Goal: Task Accomplishment & Management: Use online tool/utility

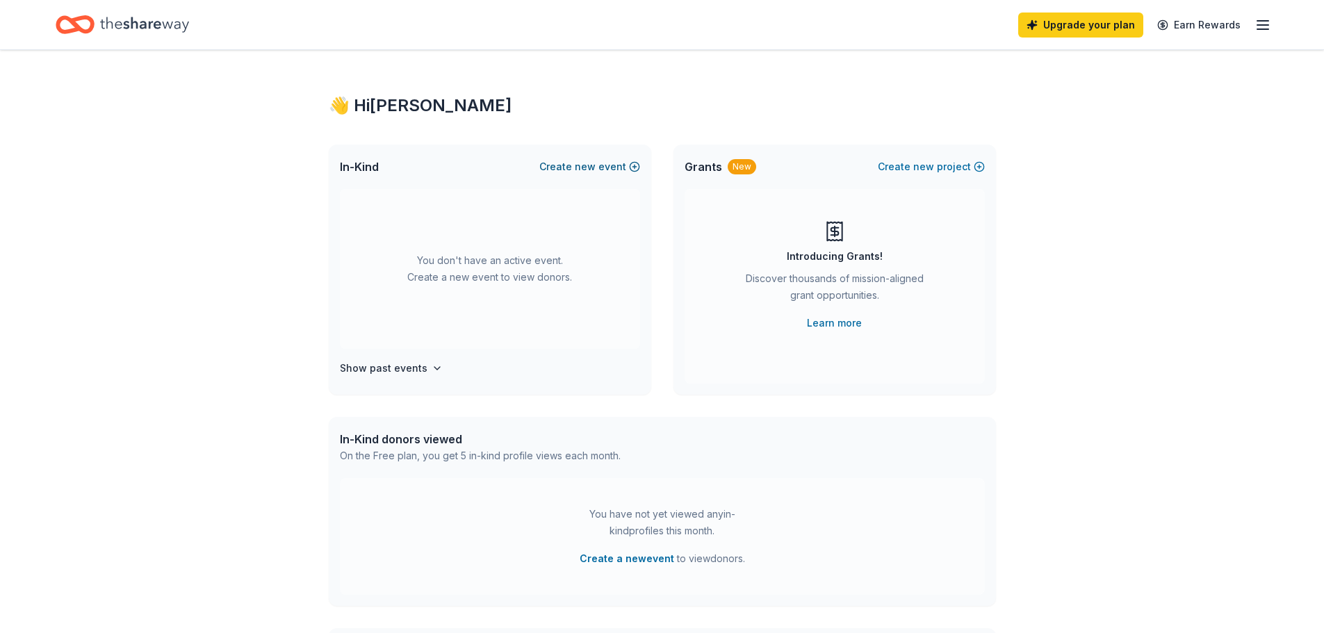
click at [607, 166] on button "Create new event" at bounding box center [589, 166] width 101 height 17
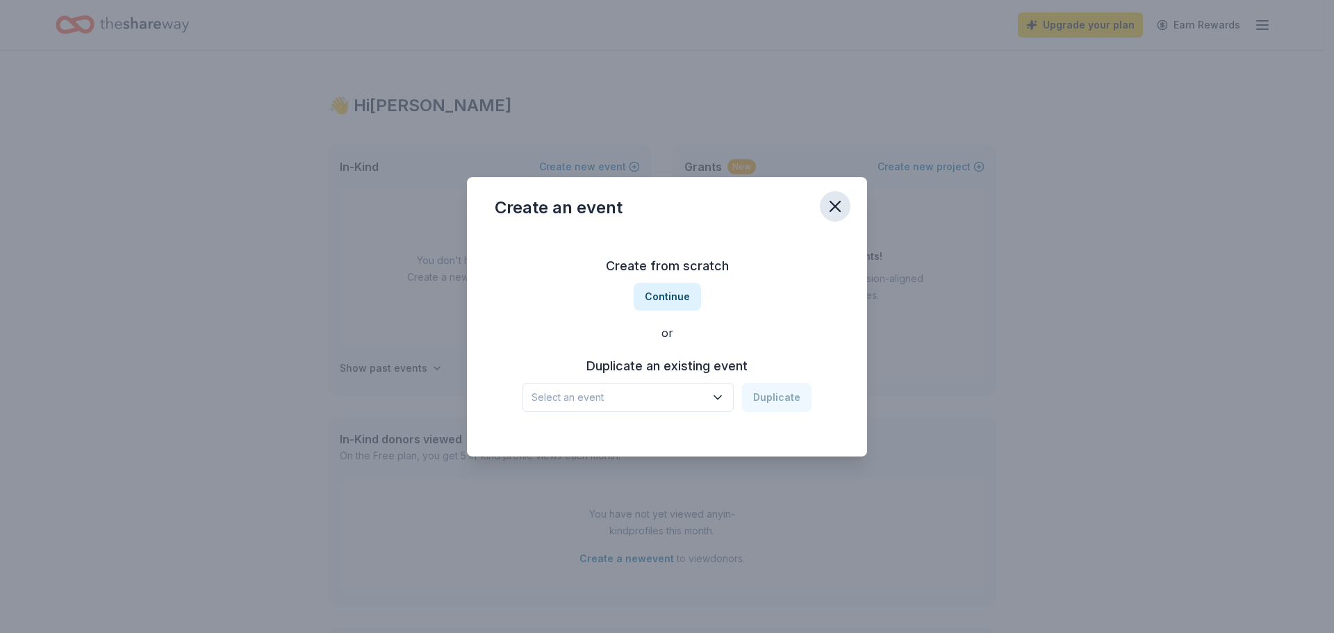
click at [833, 201] on icon "button" at bounding box center [835, 206] width 19 height 19
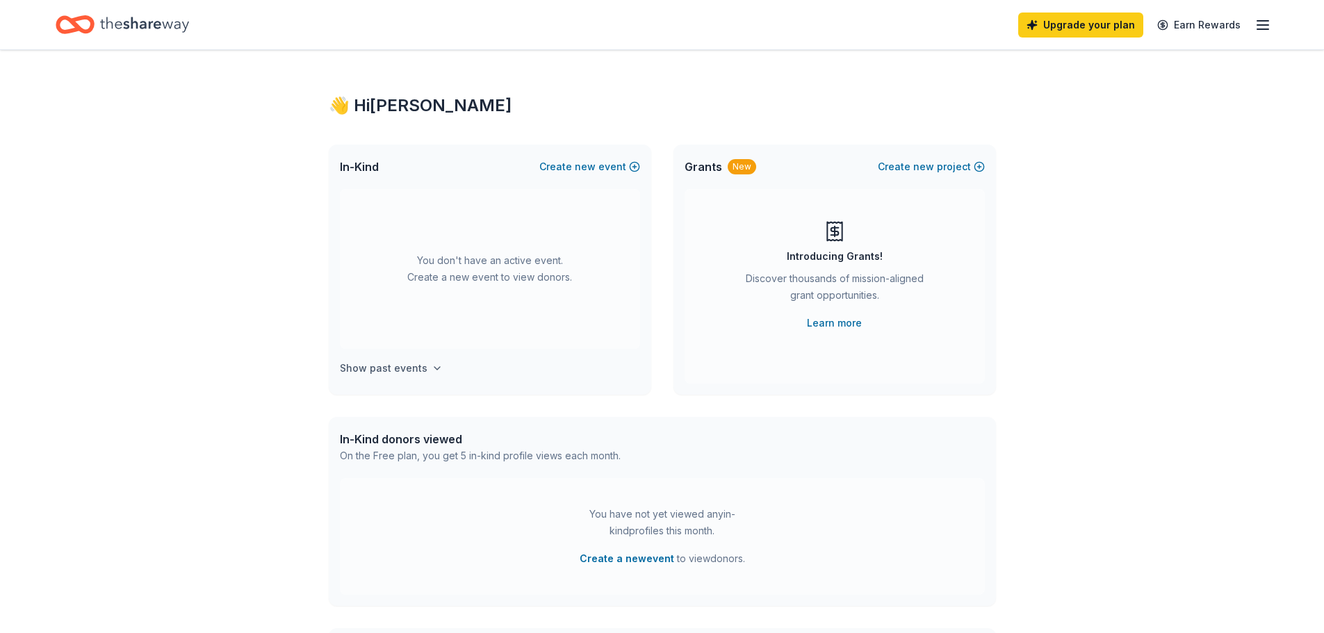
click at [434, 369] on icon "button" at bounding box center [437, 368] width 6 height 3
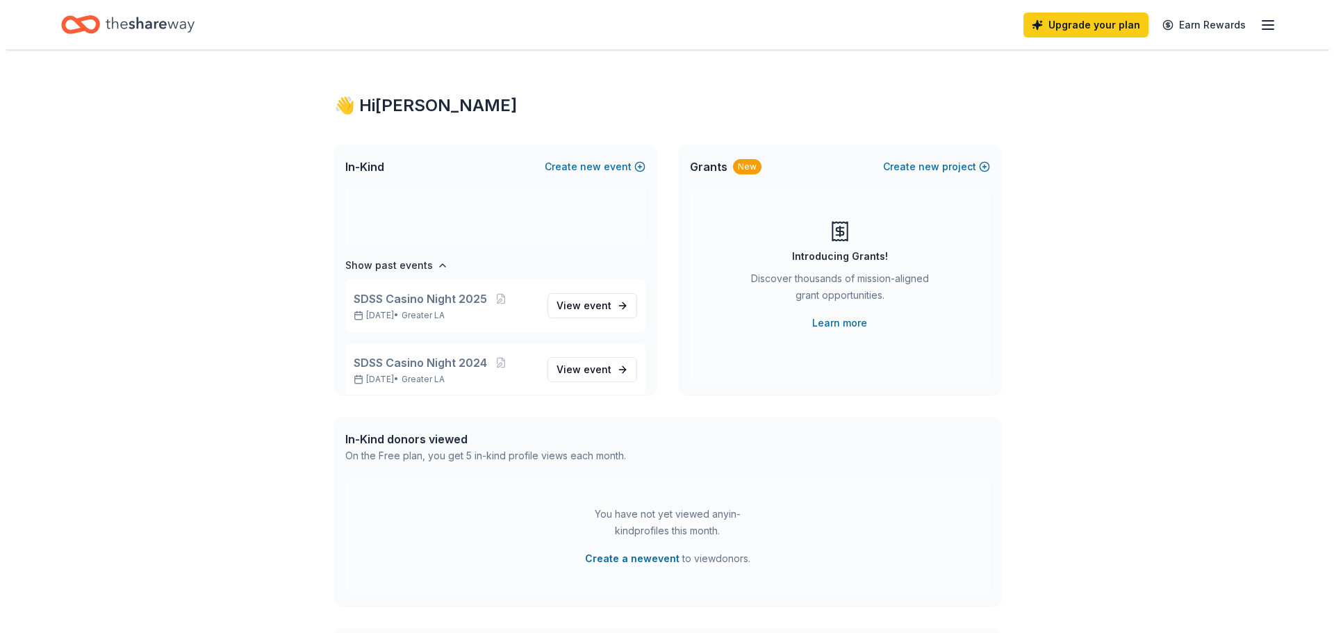
scroll to position [115, 0]
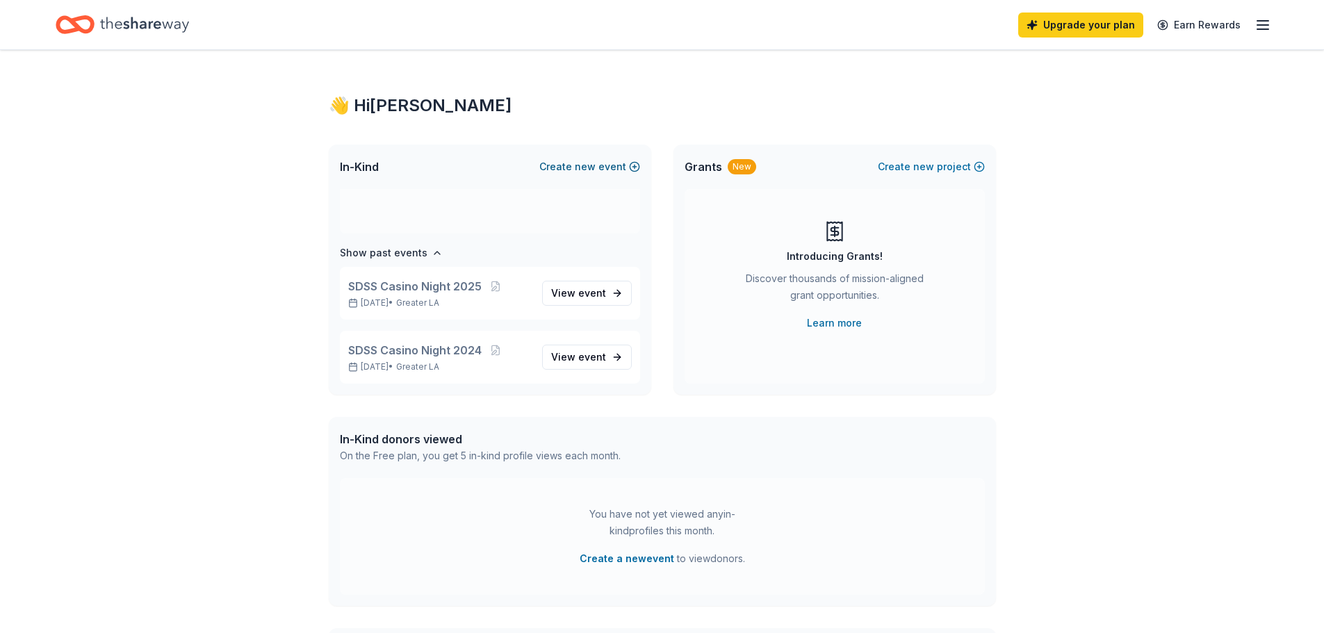
click at [591, 172] on span "new" at bounding box center [585, 166] width 21 height 17
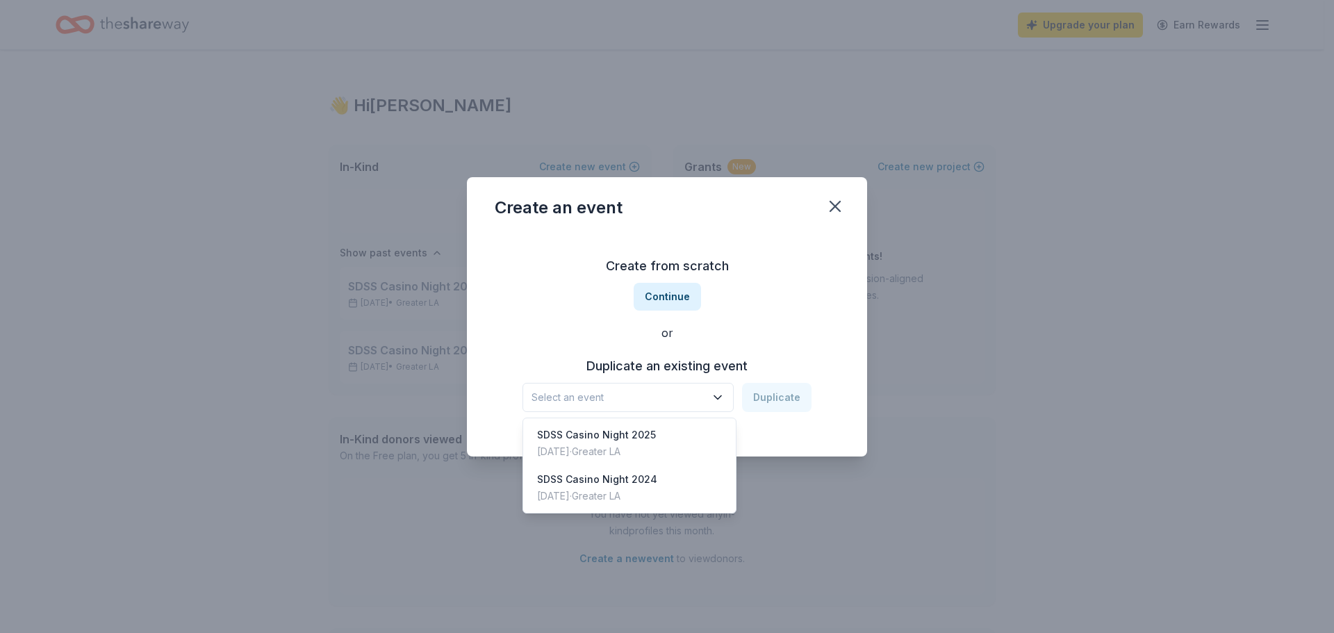
click at [675, 404] on span "Select an event" at bounding box center [619, 397] width 174 height 17
click at [666, 429] on div "SDSS Casino Night [DATE], 2025 · Greater LA" at bounding box center [629, 443] width 207 height 44
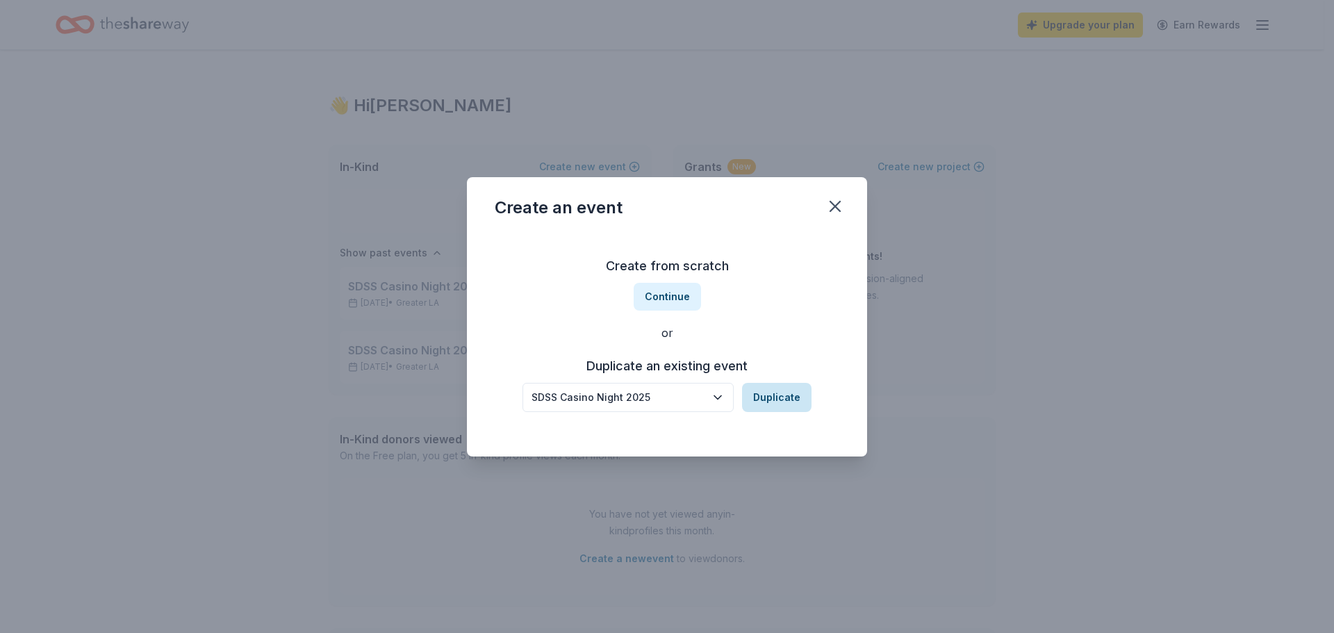
click at [766, 400] on button "Duplicate" at bounding box center [776, 397] width 69 height 29
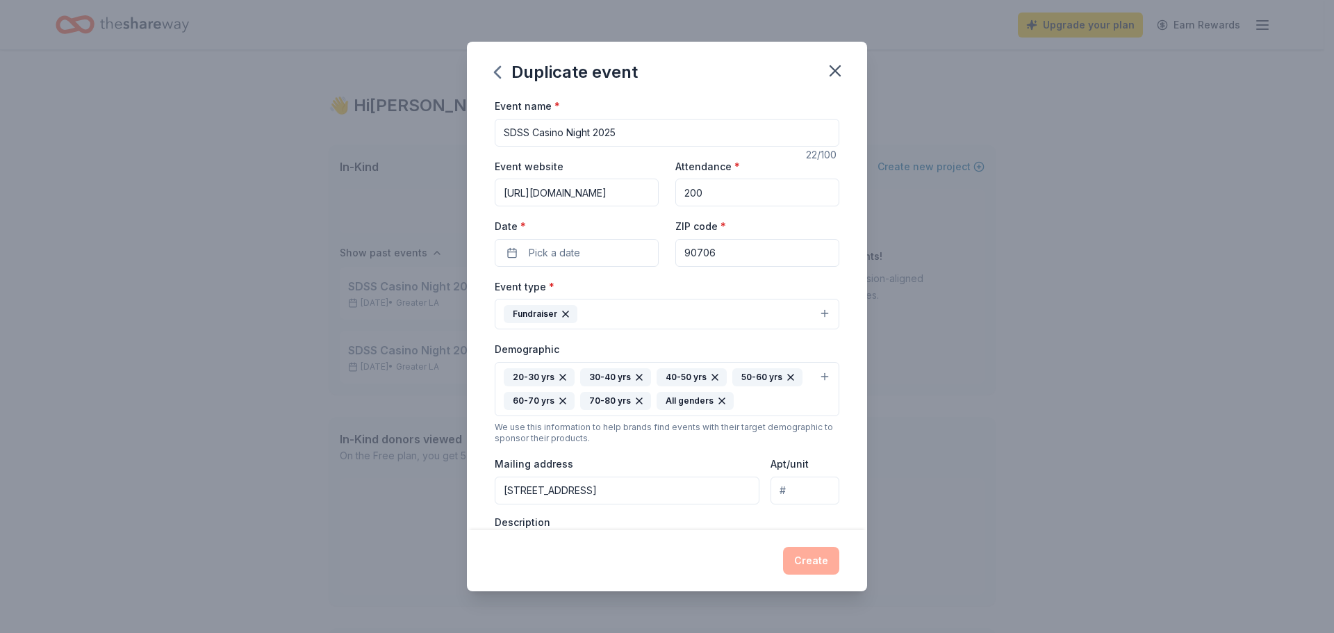
click at [533, 133] on input "SDSS Casino Night 2025" at bounding box center [667, 133] width 345 height 28
type input "SDSS Disco Casino Night 2025"
click at [621, 192] on input "[URL][DOMAIN_NAME]" at bounding box center [577, 193] width 164 height 28
drag, startPoint x: 612, startPoint y: 196, endPoint x: 684, endPoint y: 192, distance: 73.0
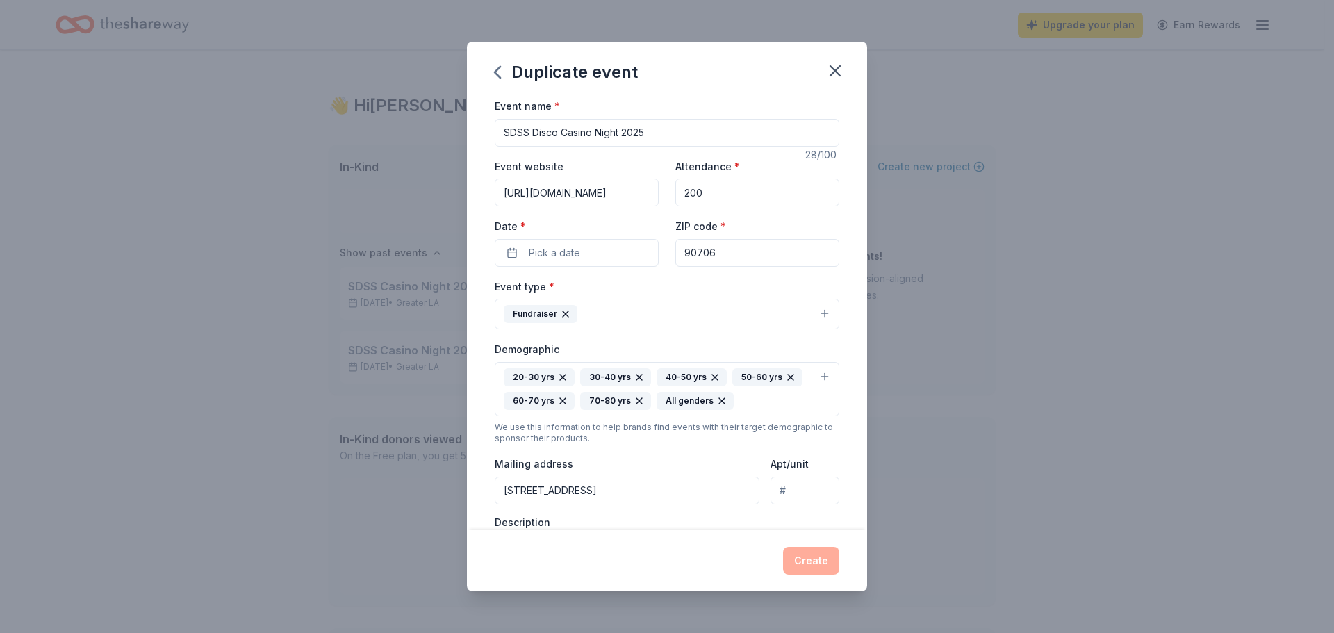
click at [684, 192] on div "Event website [URL][DOMAIN_NAME] Attendance * 200 Date * Pick a date ZIP code *…" at bounding box center [667, 212] width 345 height 109
type input "[URL][DOMAIN_NAME]"
click at [604, 254] on button "Pick a date" at bounding box center [577, 253] width 164 height 28
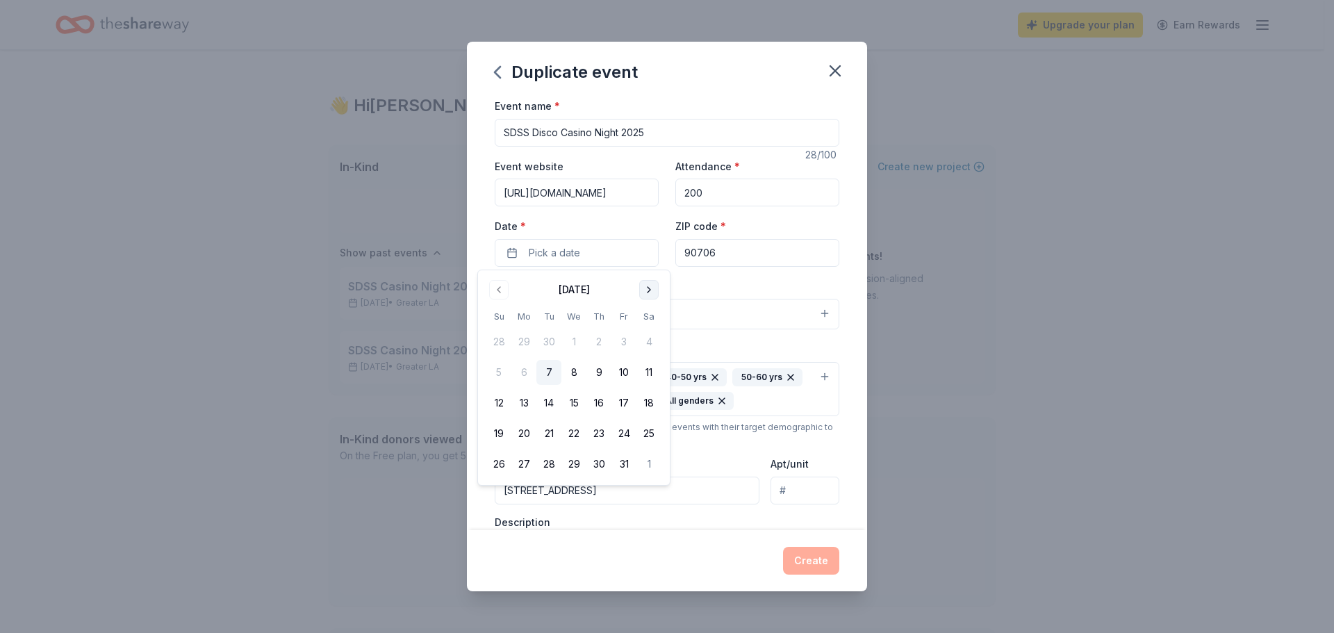
click at [656, 294] on button "Go to next month" at bounding box center [648, 289] width 19 height 19
click at [650, 375] on button "8" at bounding box center [649, 372] width 25 height 25
click at [710, 282] on div "Event type * Fundraiser" at bounding box center [667, 304] width 345 height 52
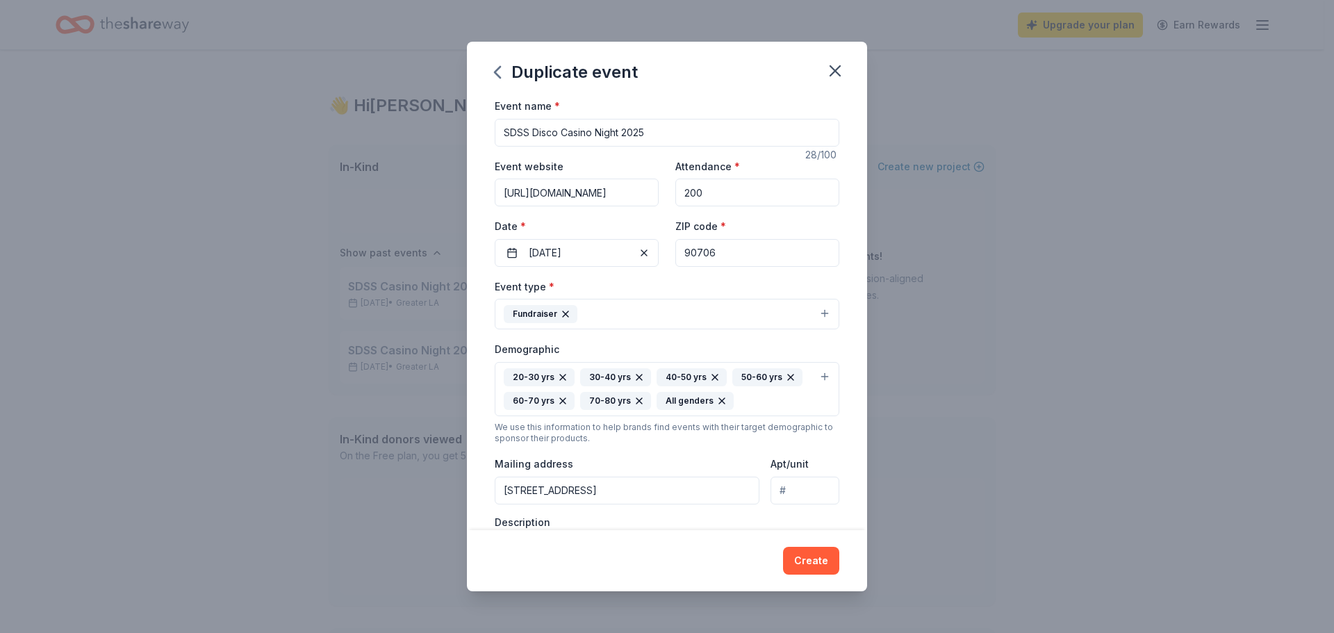
click at [539, 379] on div "20-30 yrs" at bounding box center [539, 377] width 71 height 18
click at [703, 315] on div "Event type * Fundraiser Demographic 20-30 yrs 30-40 yrs 40-50 yrs 50-60 yrs 60-…" at bounding box center [667, 437] width 345 height 319
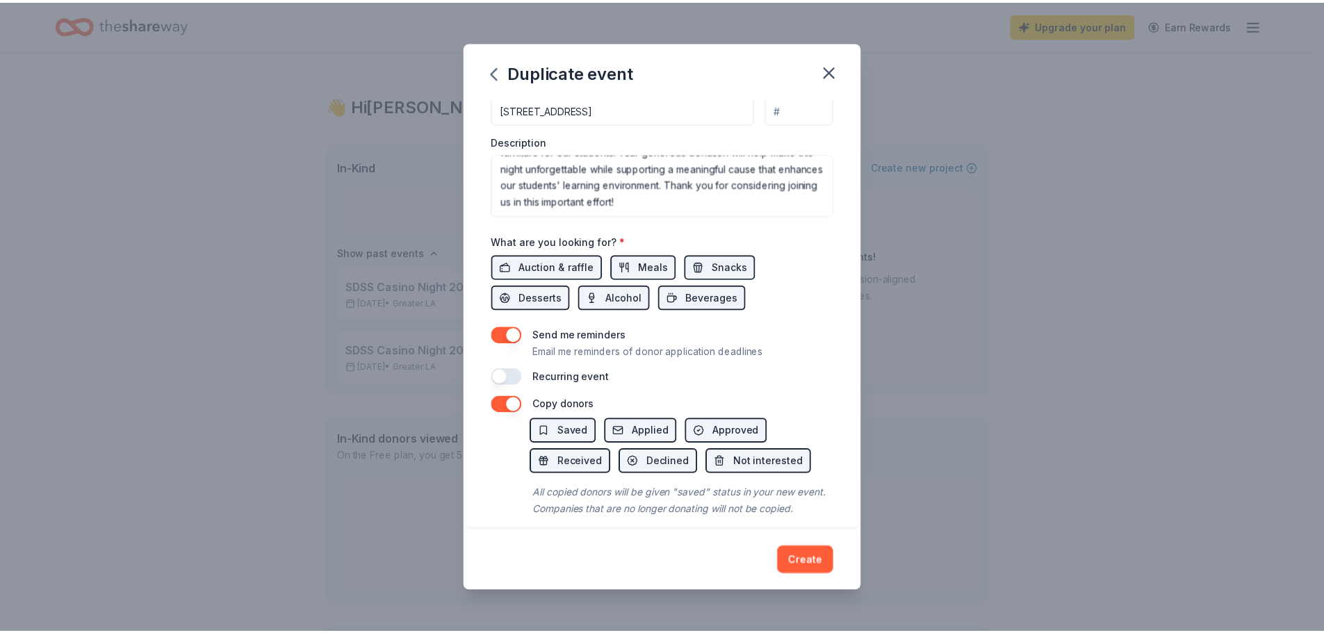
scroll to position [411, 0]
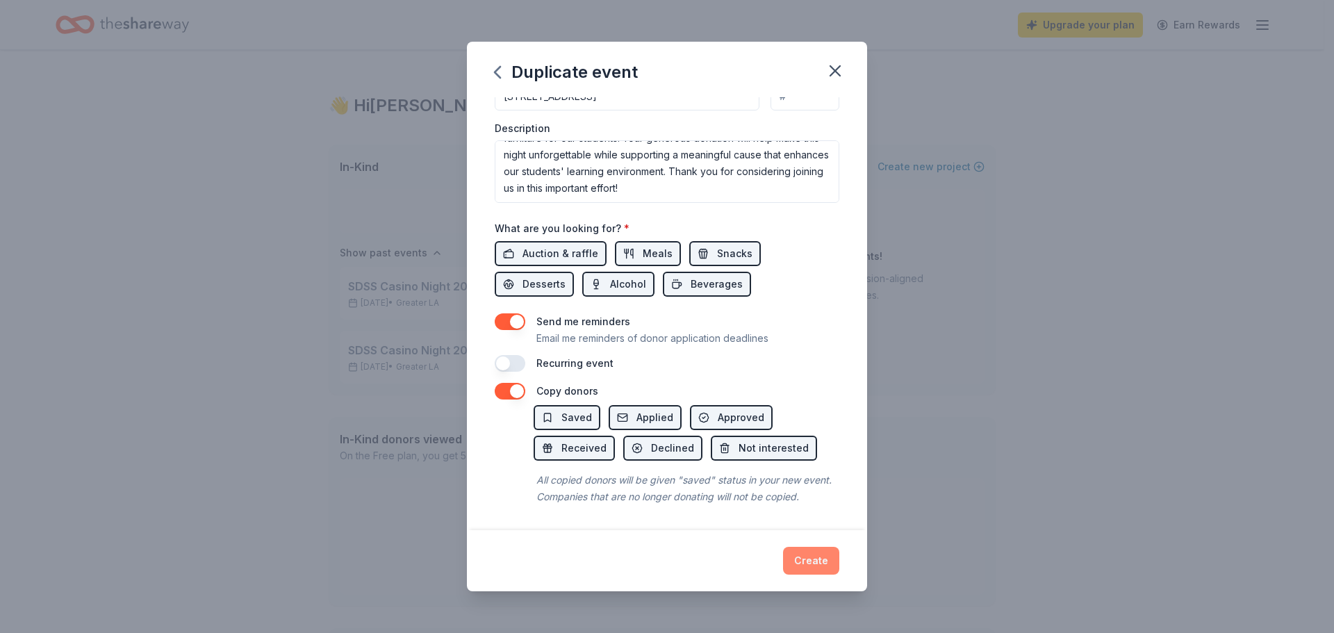
click at [824, 567] on button "Create" at bounding box center [811, 561] width 56 height 28
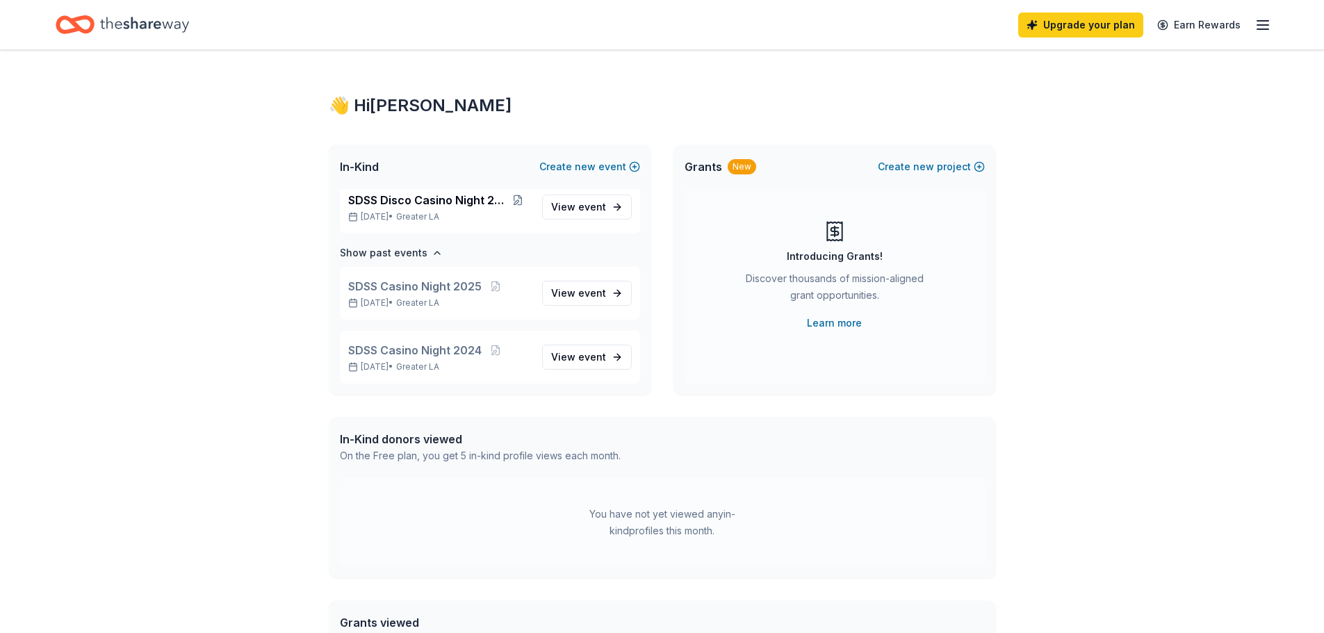
scroll to position [8, 0]
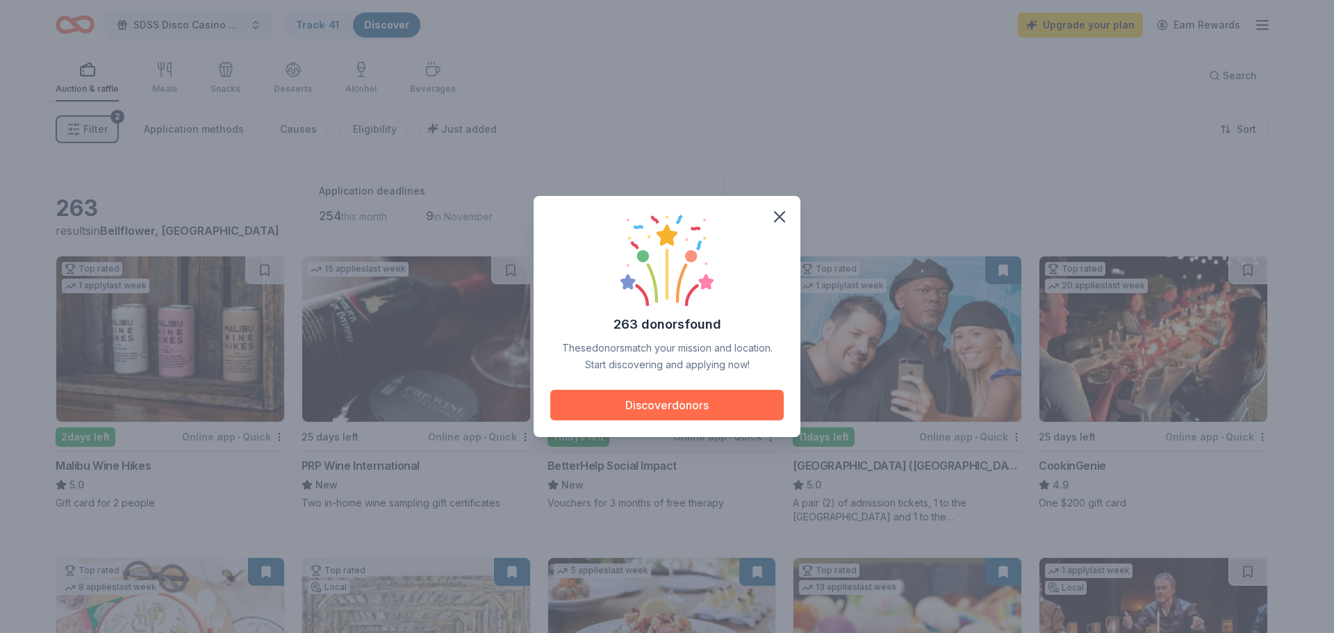
click at [742, 407] on button "Discover donors" at bounding box center [666, 405] width 233 height 31
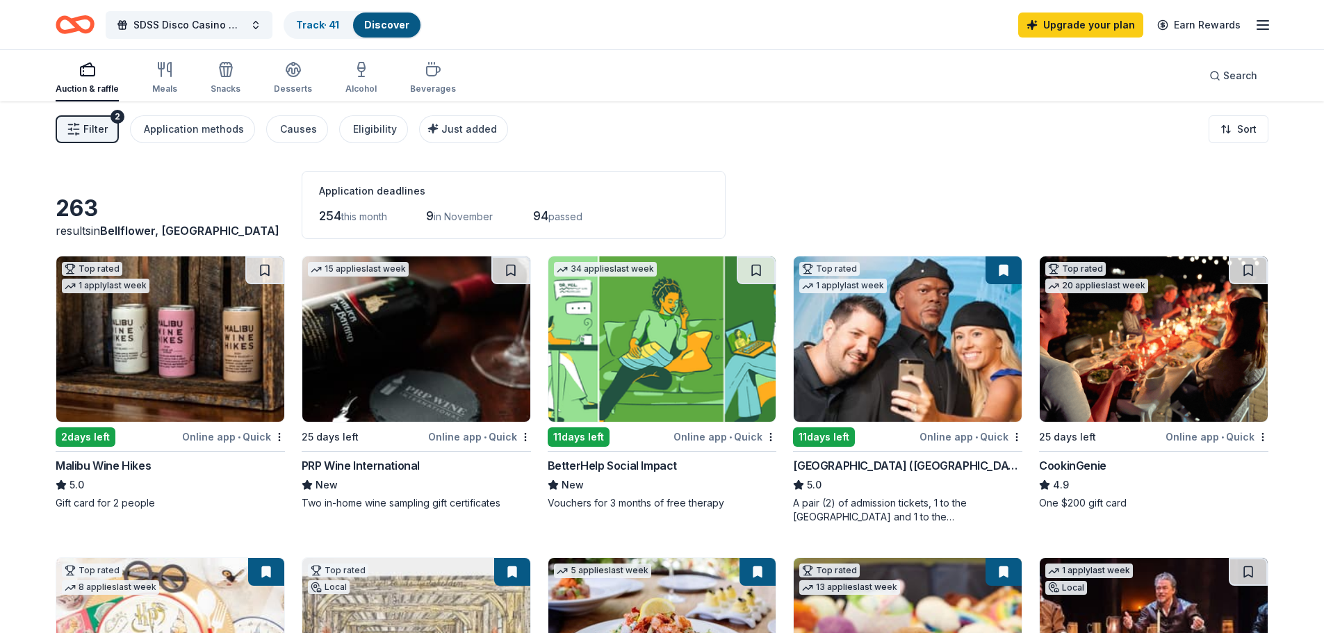
click at [97, 124] on span "Filter" at bounding box center [95, 129] width 24 height 17
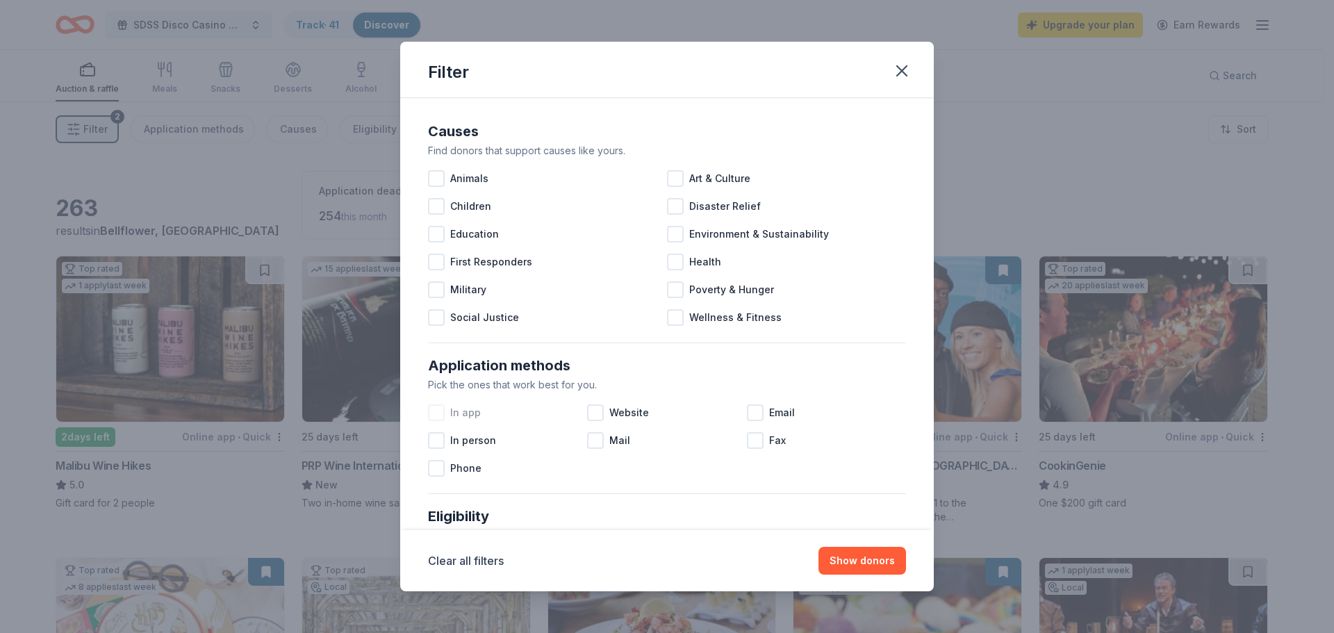
click at [432, 413] on div at bounding box center [436, 412] width 17 height 17
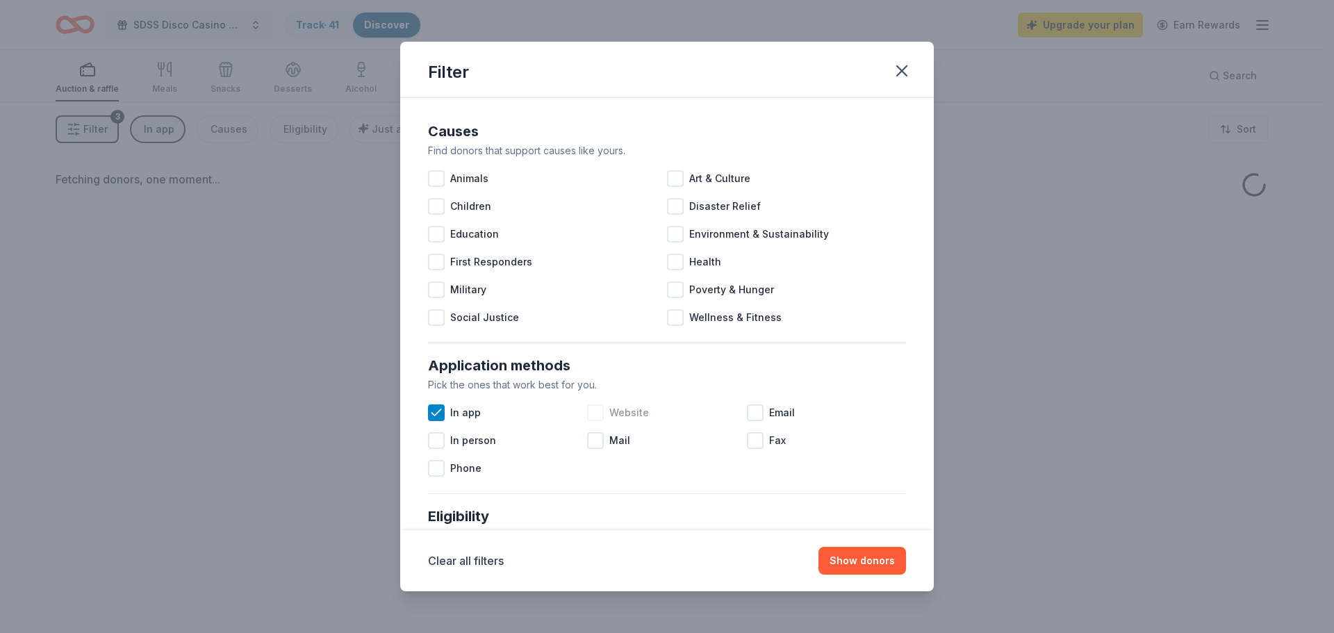
click at [589, 417] on div at bounding box center [595, 412] width 17 height 17
click at [748, 416] on div at bounding box center [755, 412] width 17 height 17
click at [863, 557] on button "Show donors" at bounding box center [863, 561] width 88 height 28
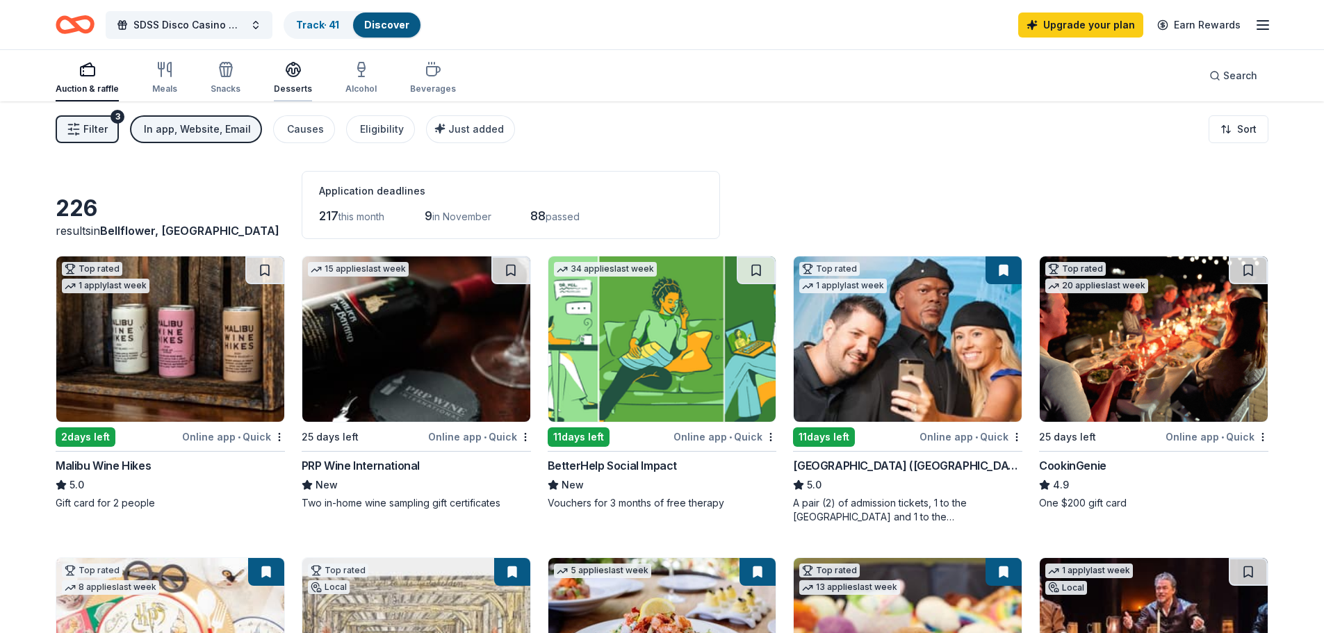
click at [302, 79] on div "Desserts" at bounding box center [293, 77] width 38 height 33
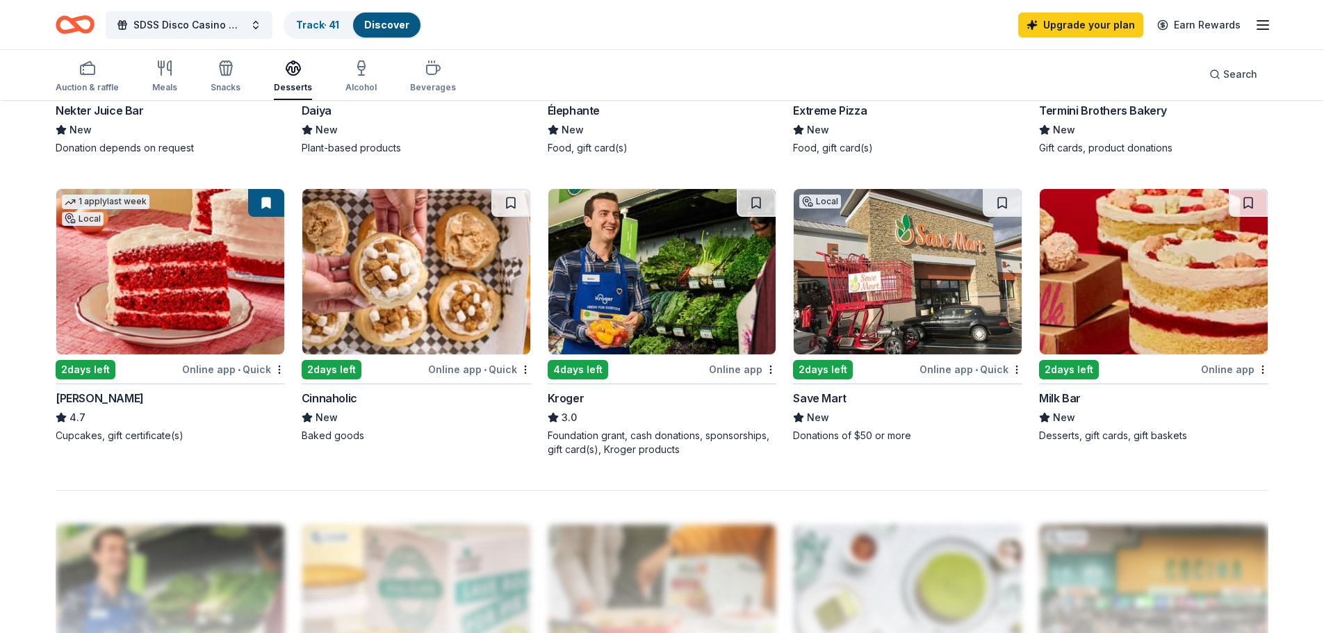
scroll to position [942, 0]
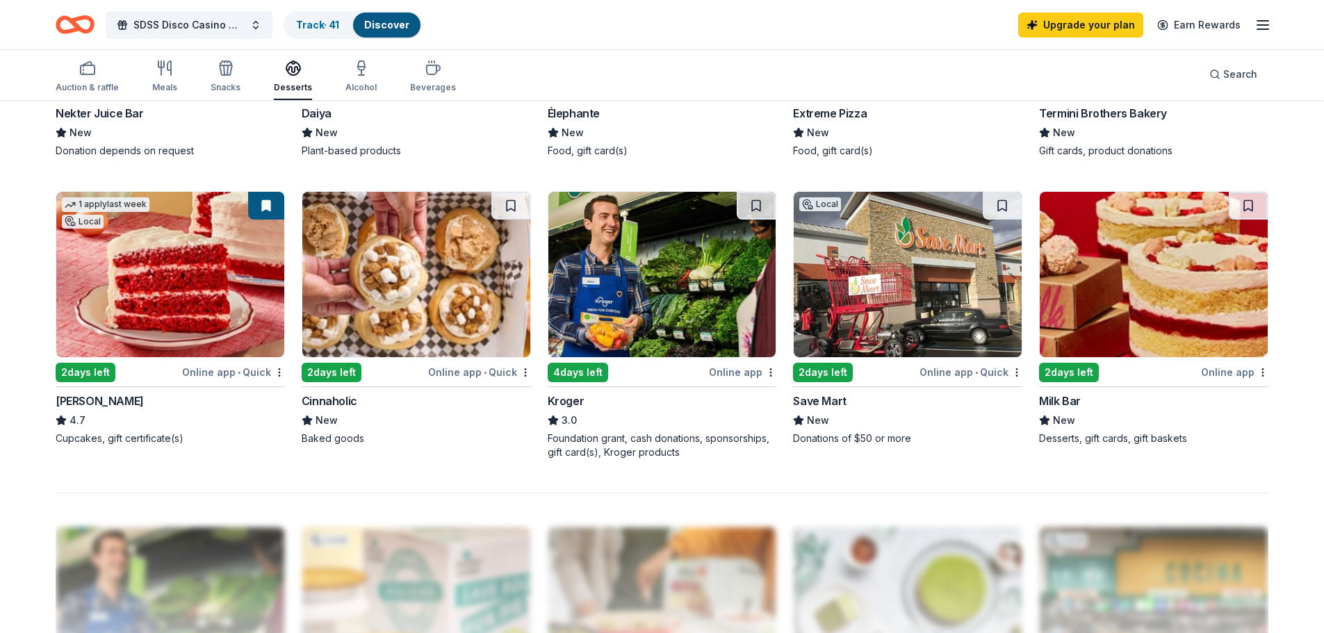
click at [113, 395] on div "[PERSON_NAME]" at bounding box center [100, 401] width 88 height 17
